Goal: Transaction & Acquisition: Purchase product/service

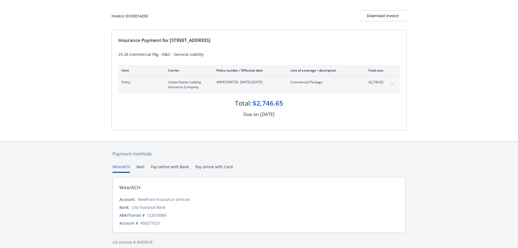
scroll to position [32, 0]
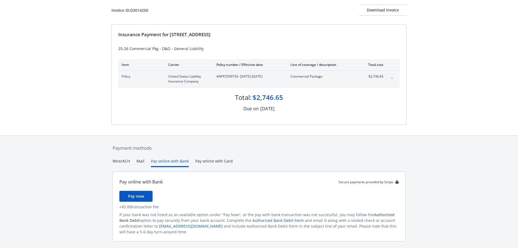
click at [162, 161] on button "Pay online with Bank" at bounding box center [170, 162] width 38 height 9
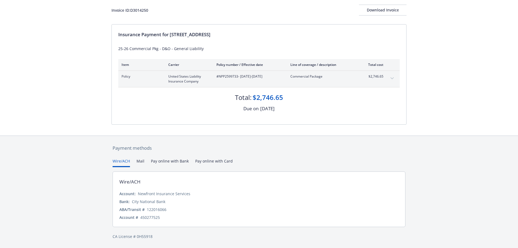
click at [116, 160] on button "Wire/ACH" at bounding box center [121, 162] width 17 height 9
drag, startPoint x: 283, startPoint y: 96, endPoint x: 257, endPoint y: 99, distance: 25.4
click at [257, 99] on div "$2,746.65" at bounding box center [268, 97] width 30 height 9
copy div "2,746.65"
drag, startPoint x: 214, startPoint y: 77, endPoint x: 326, endPoint y: 77, distance: 111.8
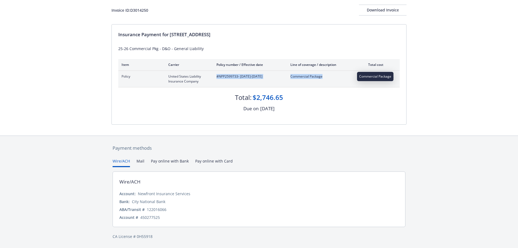
click at [326, 77] on div "Policy United States Liability Insurance Company #NPP2599733 - [DATE]-[DATE] Co…" at bounding box center [253, 79] width 262 height 10
copy div "#NPP2599733 - [DATE]-[DATE] Commercial Package"
